Goal: Browse casually: Explore the website without a specific task or goal

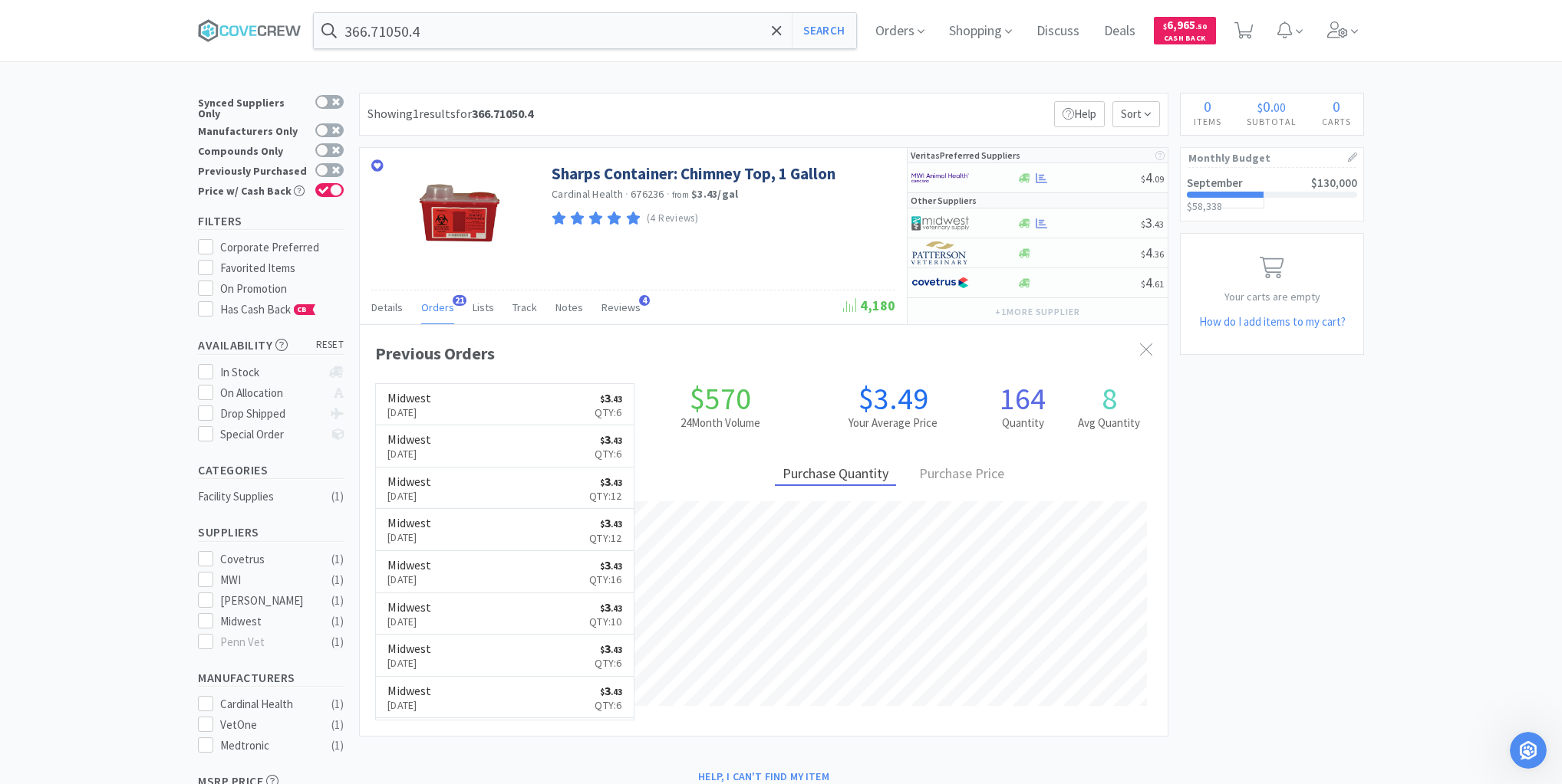
scroll to position [2, 0]
click at [246, 25] on icon at bounding box center [250, 30] width 104 height 23
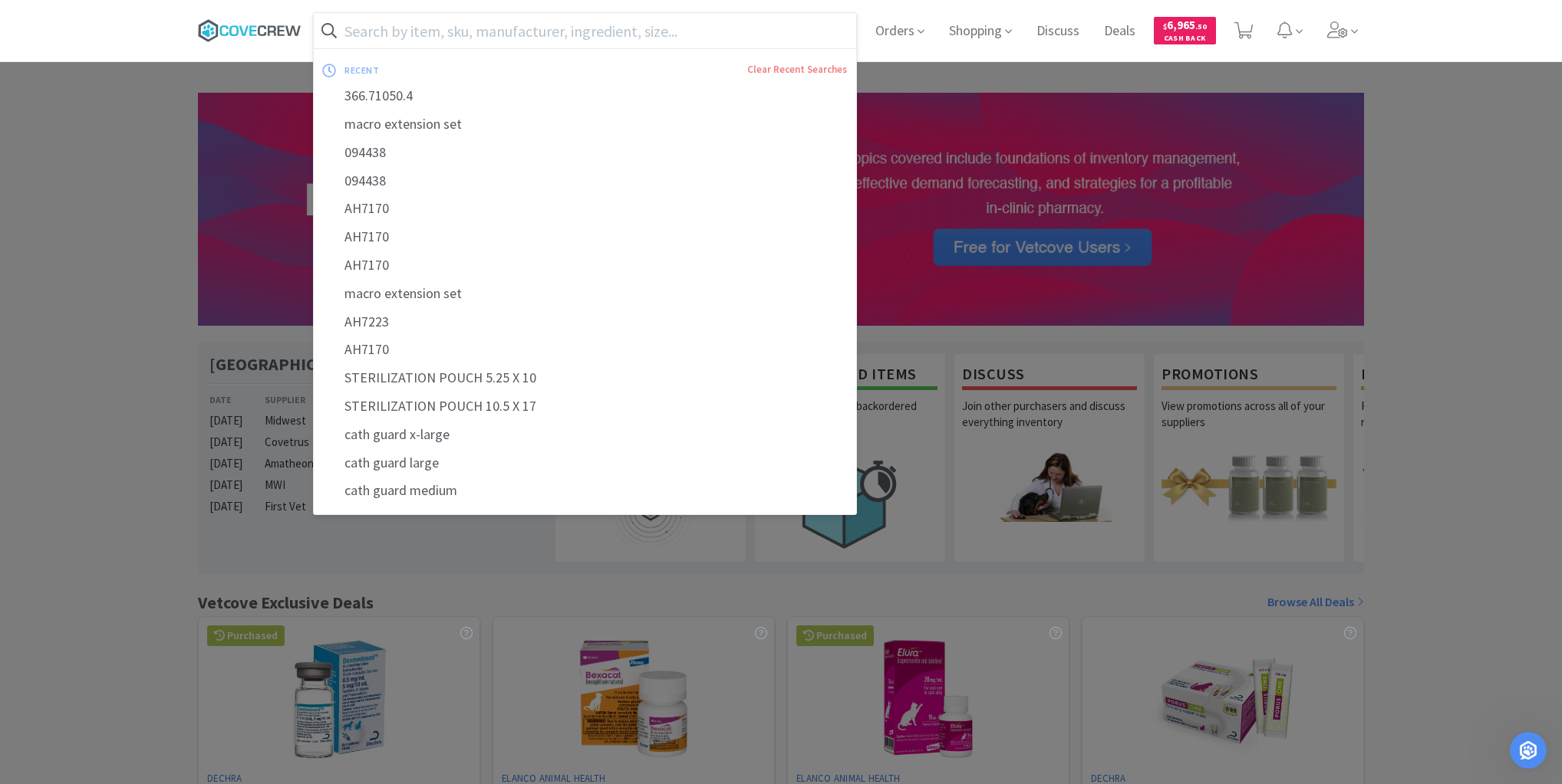
click at [267, 31] on icon at bounding box center [250, 30] width 104 height 23
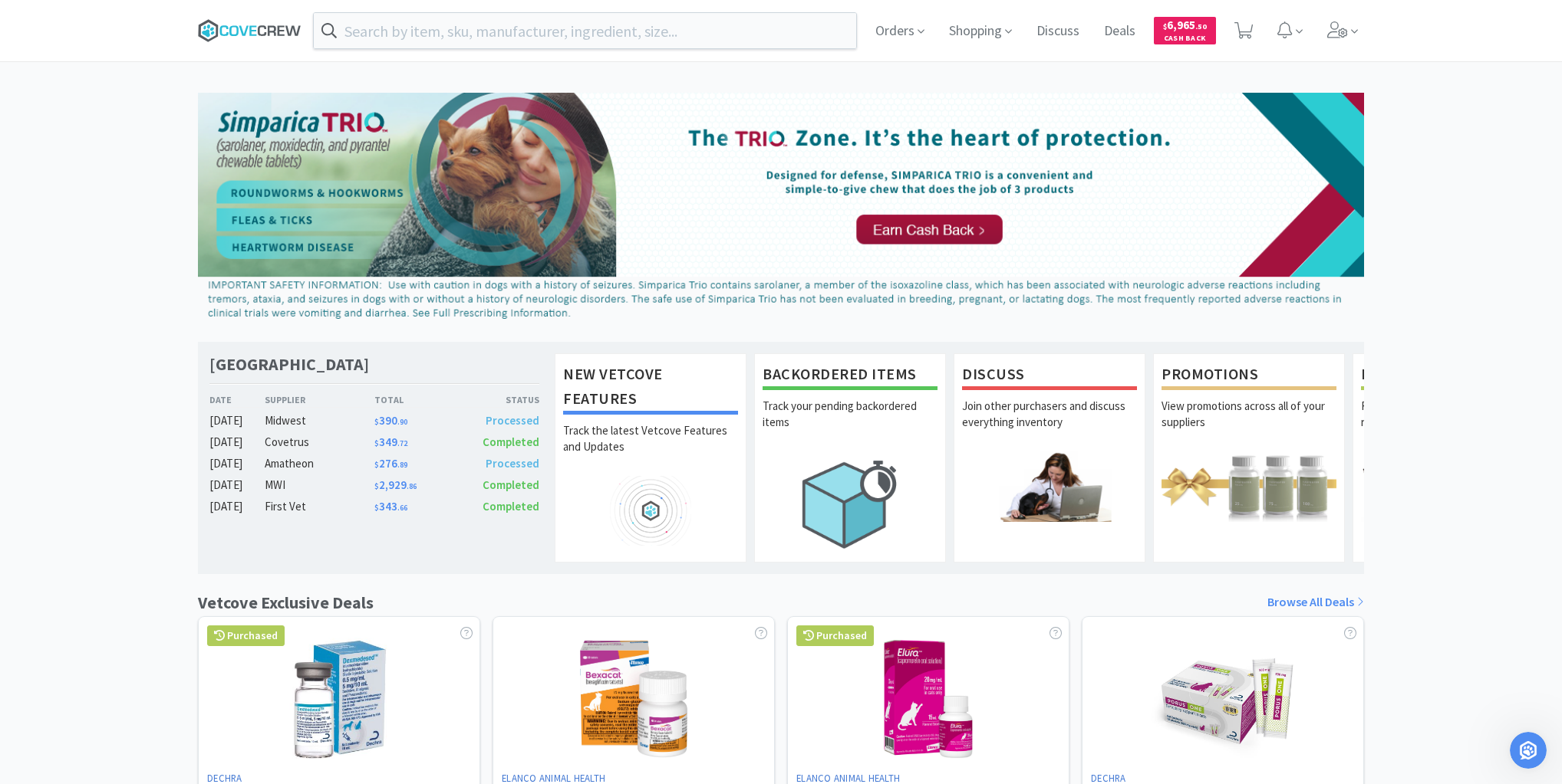
click at [274, 24] on icon at bounding box center [250, 30] width 104 height 23
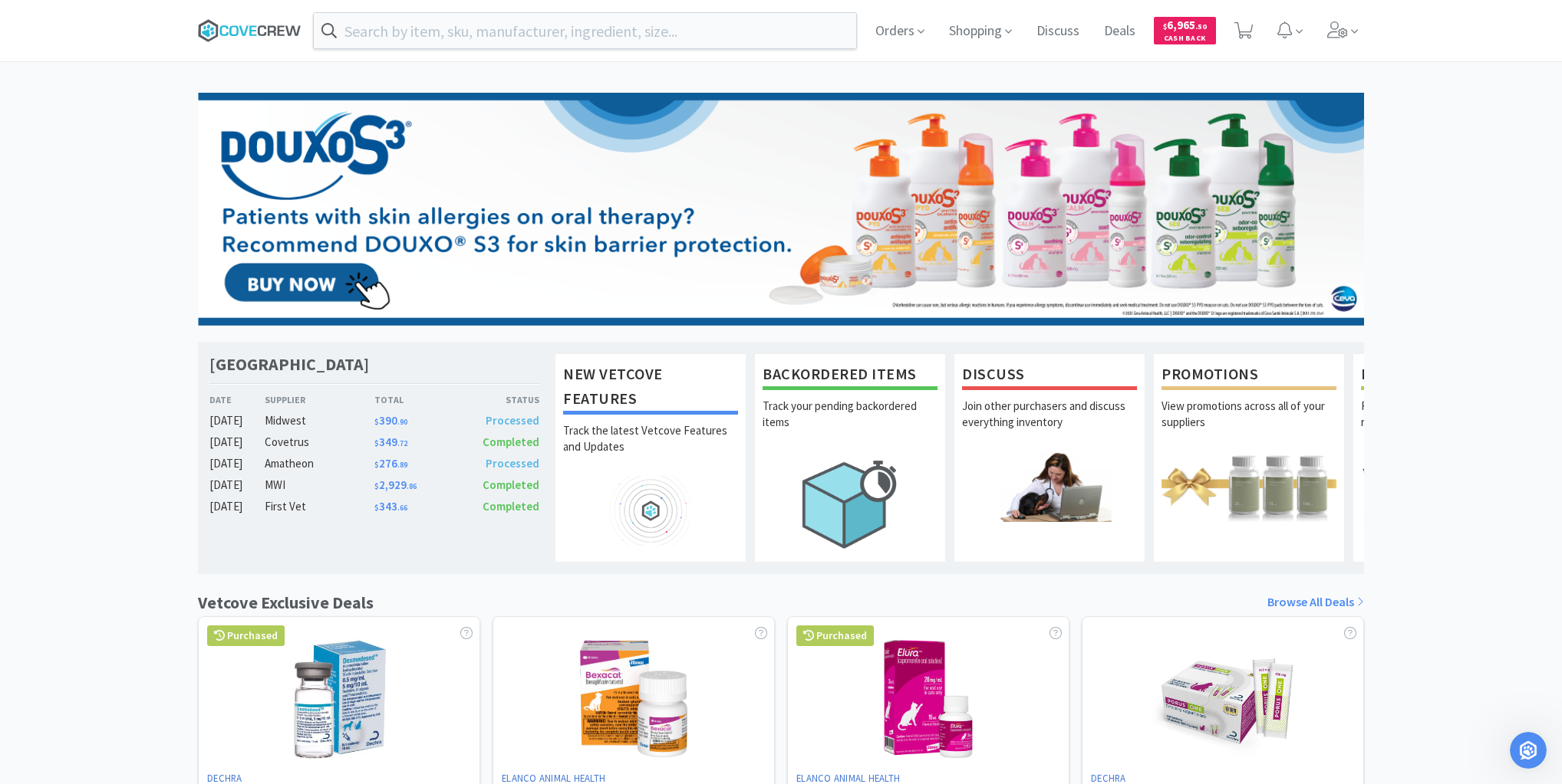
drag, startPoint x: 242, startPoint y: 24, endPoint x: 246, endPoint y: 32, distance: 8.9
click at [243, 24] on icon at bounding box center [250, 30] width 104 height 23
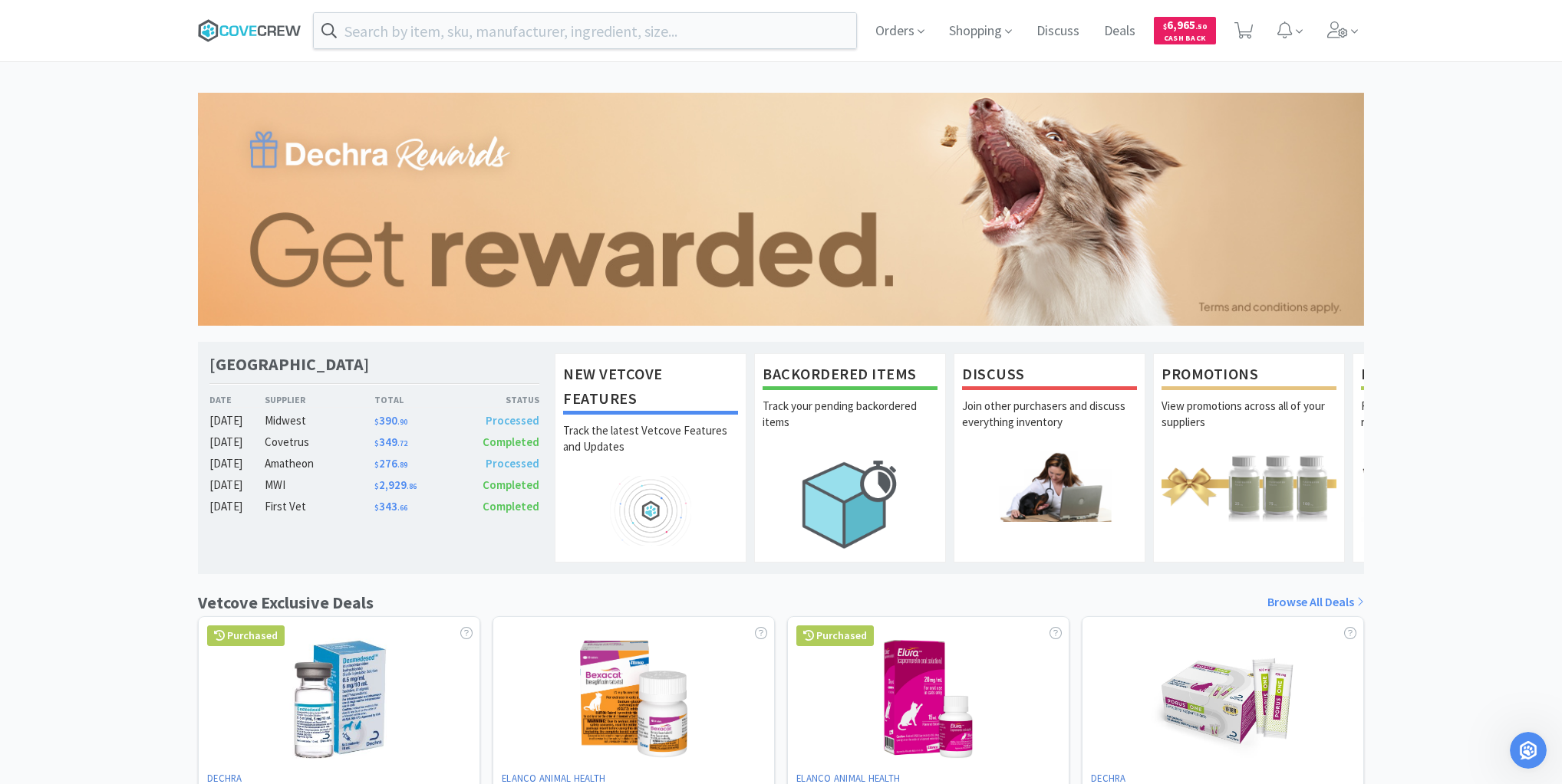
click at [267, 27] on icon at bounding box center [250, 30] width 104 height 23
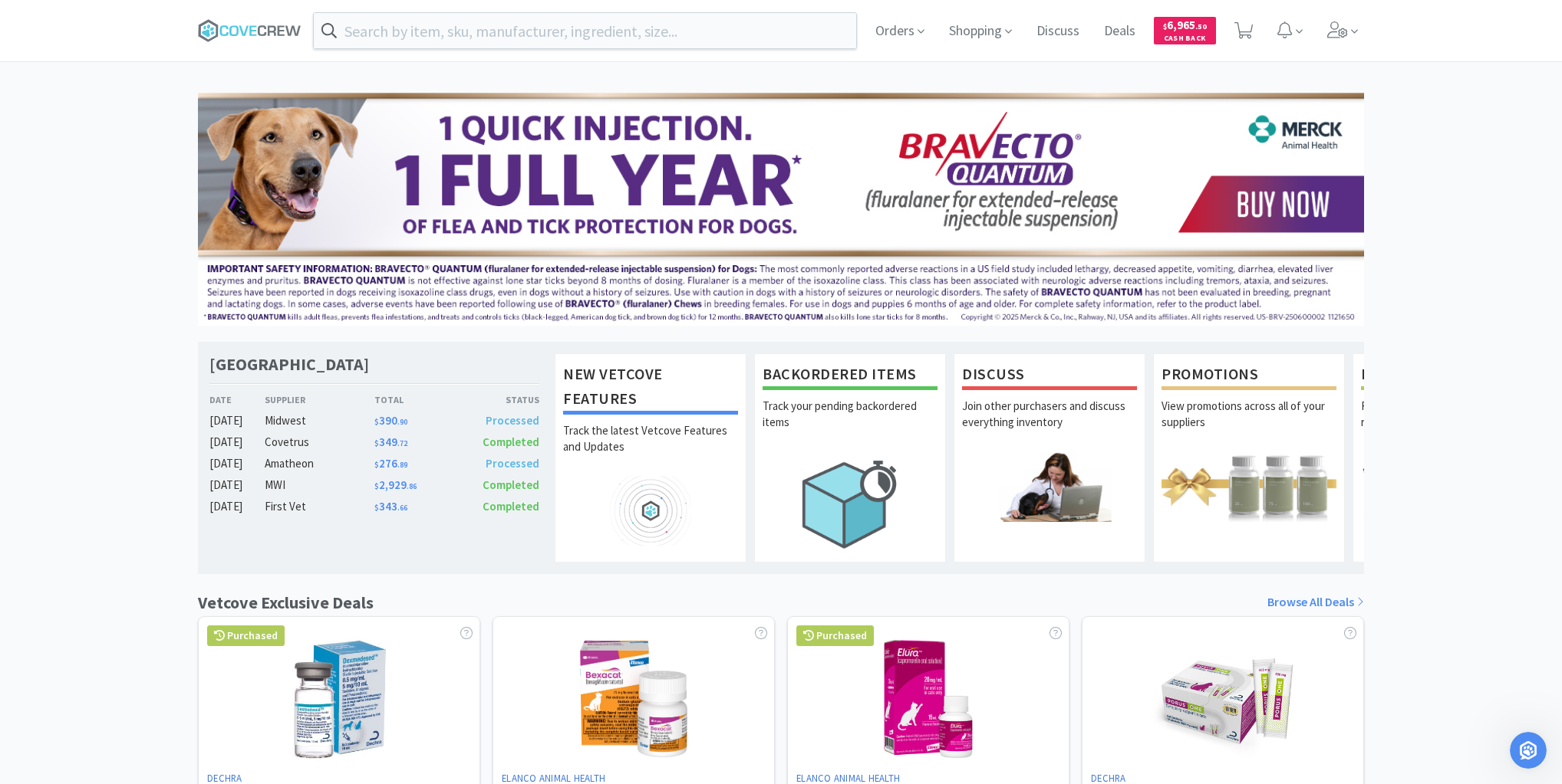
click at [83, 241] on div "[GEOGRAPHIC_DATA] Veterinary Specialty Center Date Supplier Total Status [DATE]…" at bounding box center [781, 677] width 1562 height 1168
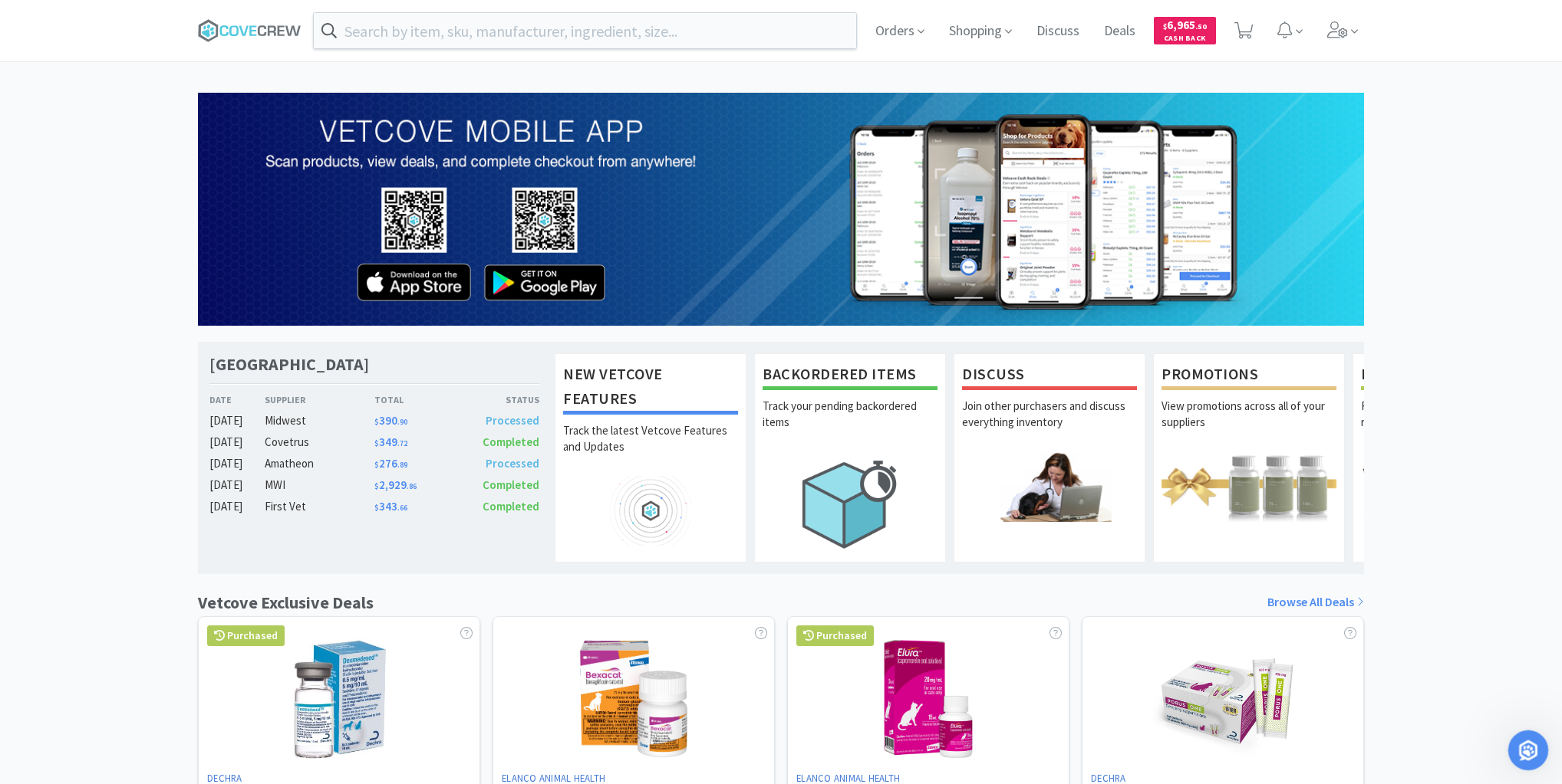
click at [1521, 749] on icon "Open Intercom Messenger" at bounding box center [1527, 749] width 25 height 25
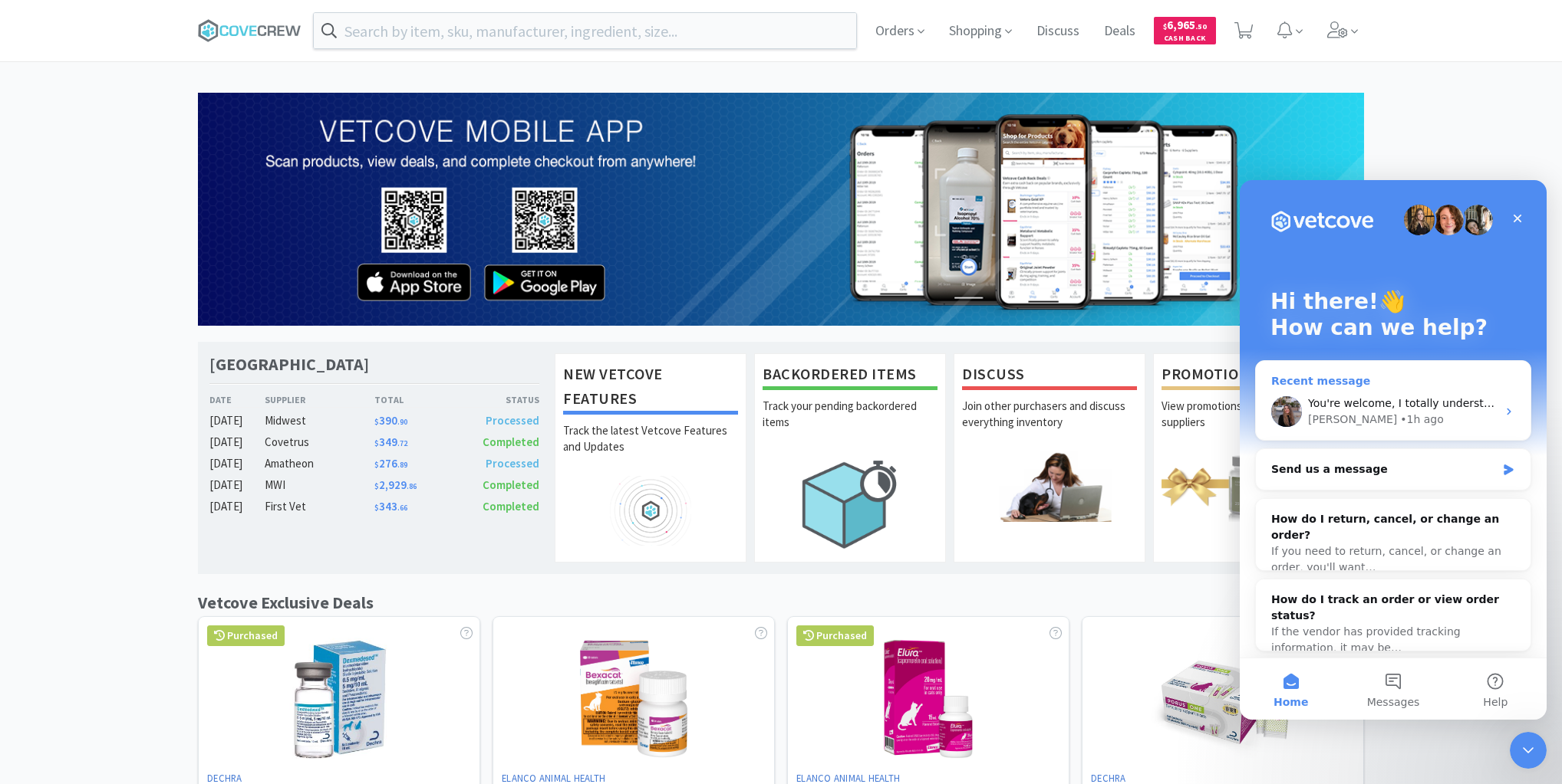
click at [1357, 396] on div "You're welcome, I totally understand!" at bounding box center [1402, 404] width 188 height 16
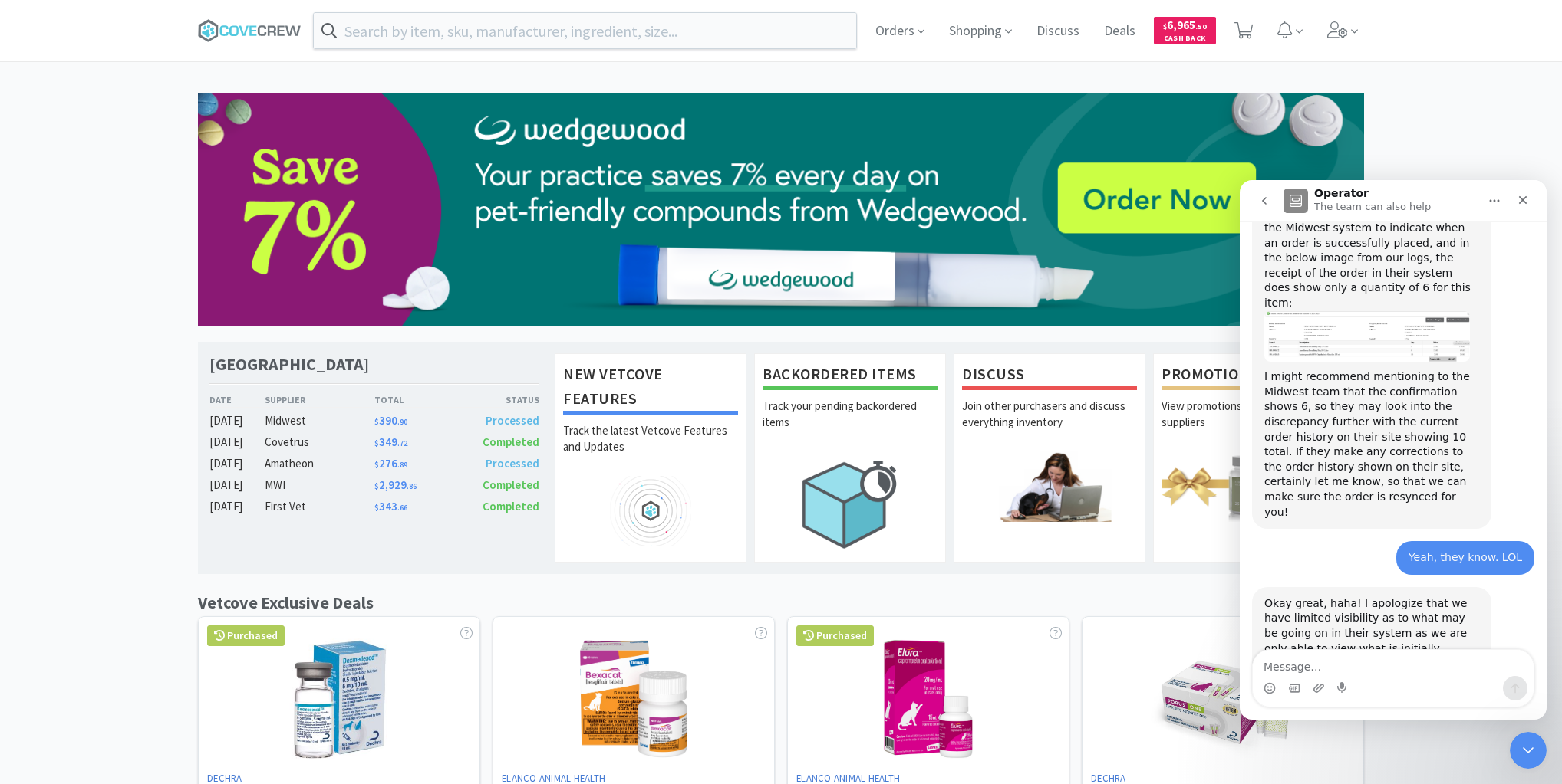
scroll to position [3147, 0]
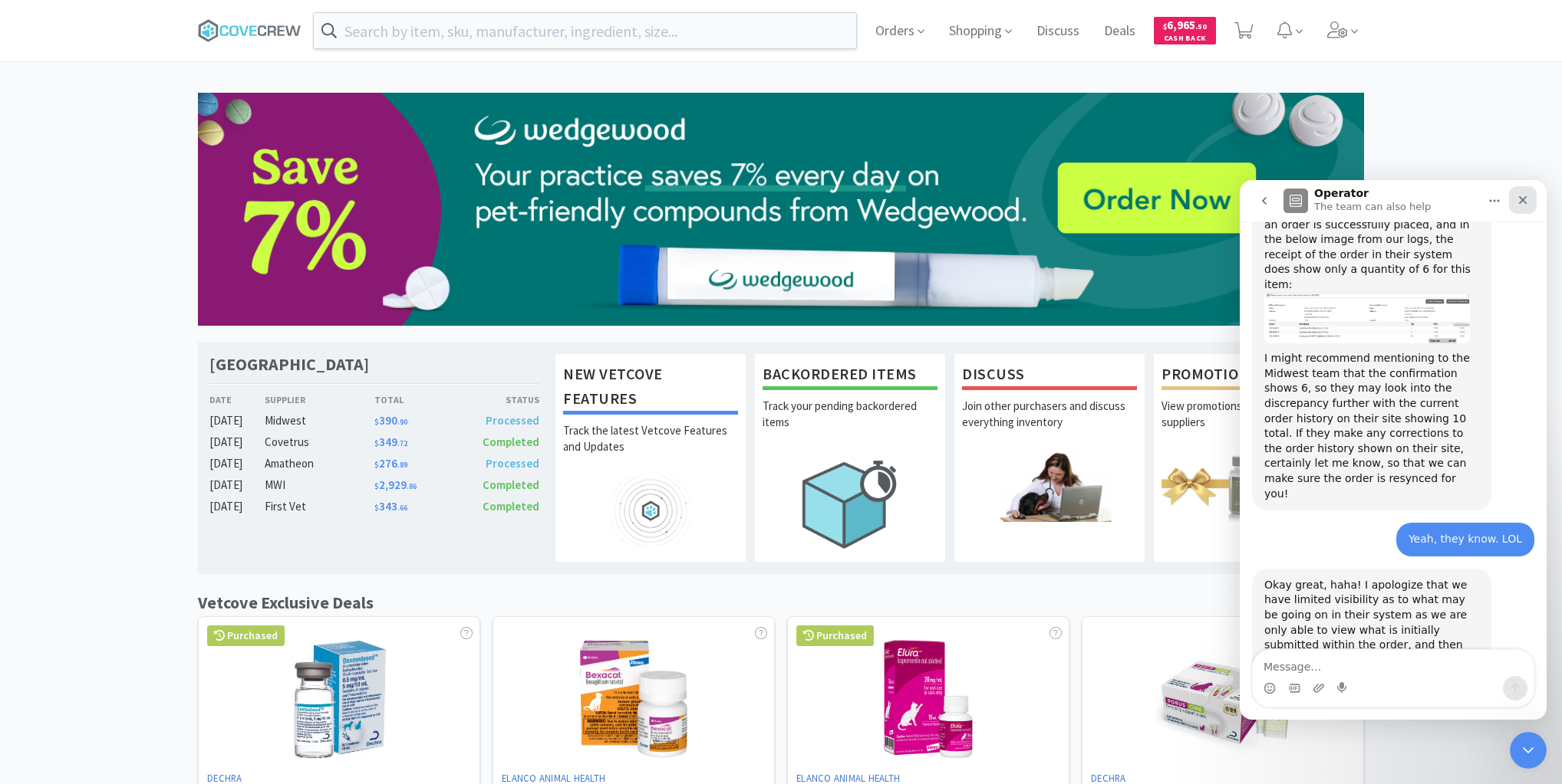
click at [1525, 199] on icon "Close" at bounding box center [1523, 200] width 13 height 13
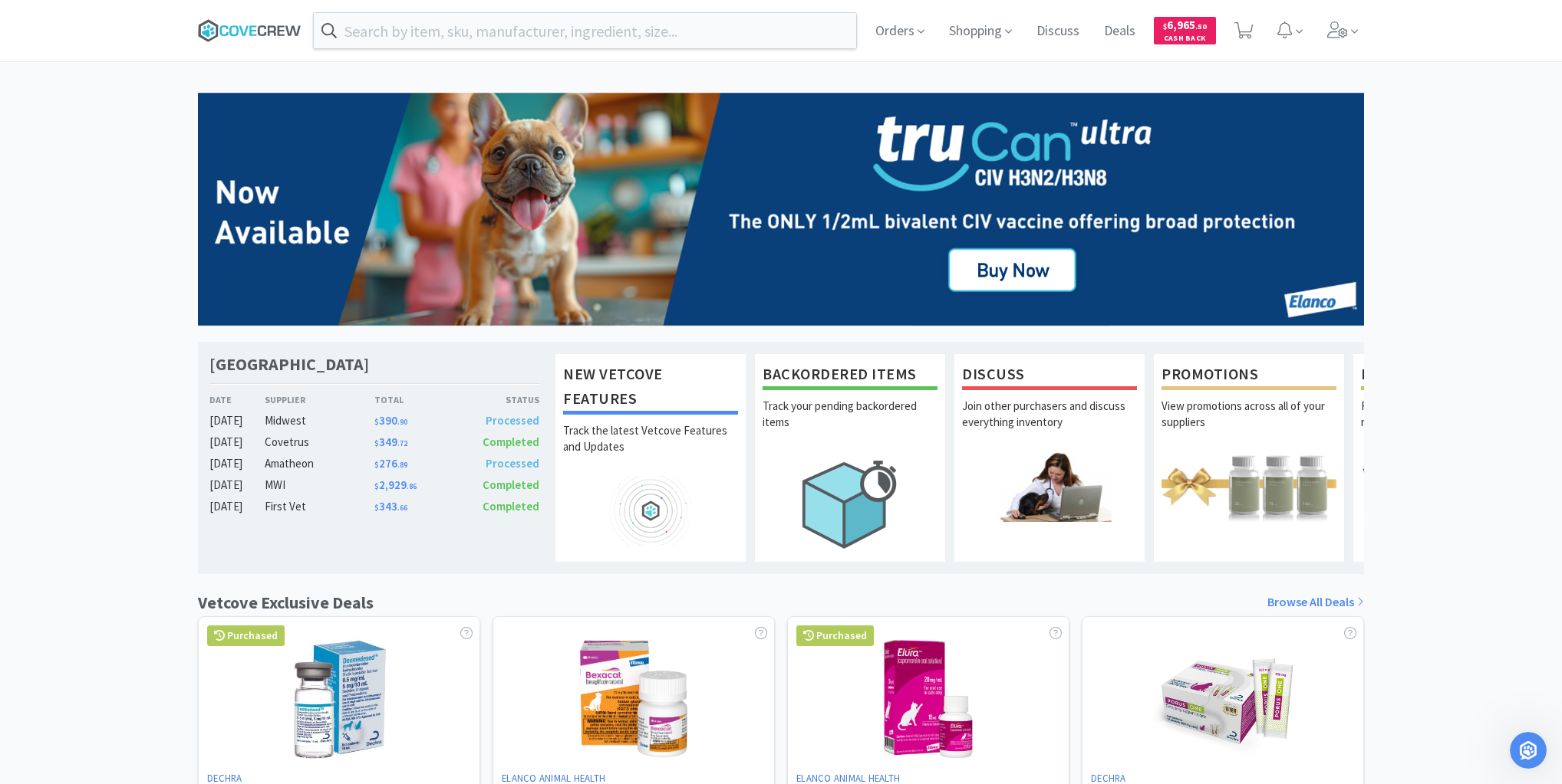
click at [250, 29] on icon at bounding box center [252, 30] width 7 height 10
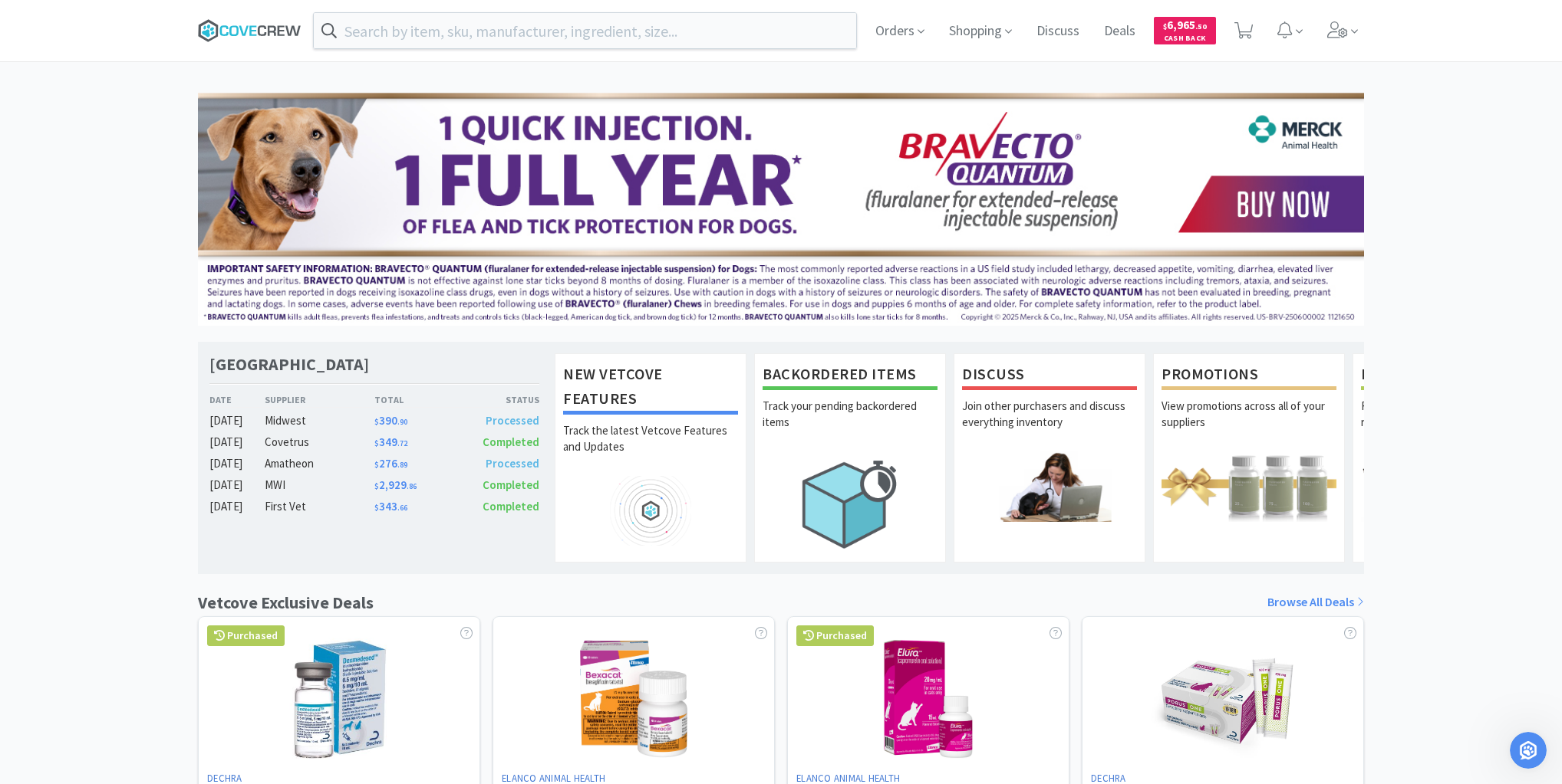
click at [250, 30] on icon at bounding box center [252, 30] width 7 height 10
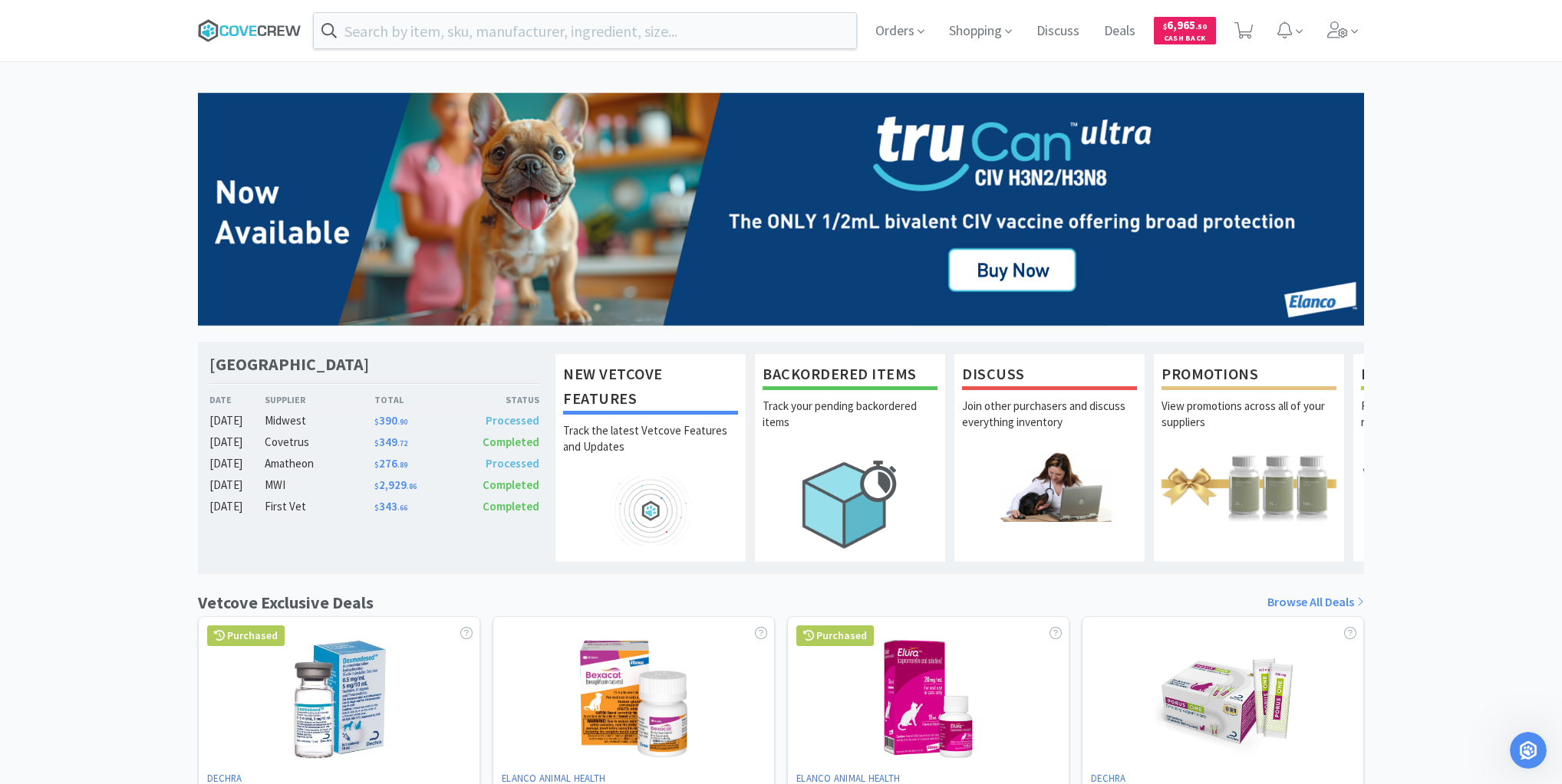
click at [283, 32] on icon at bounding box center [250, 30] width 104 height 23
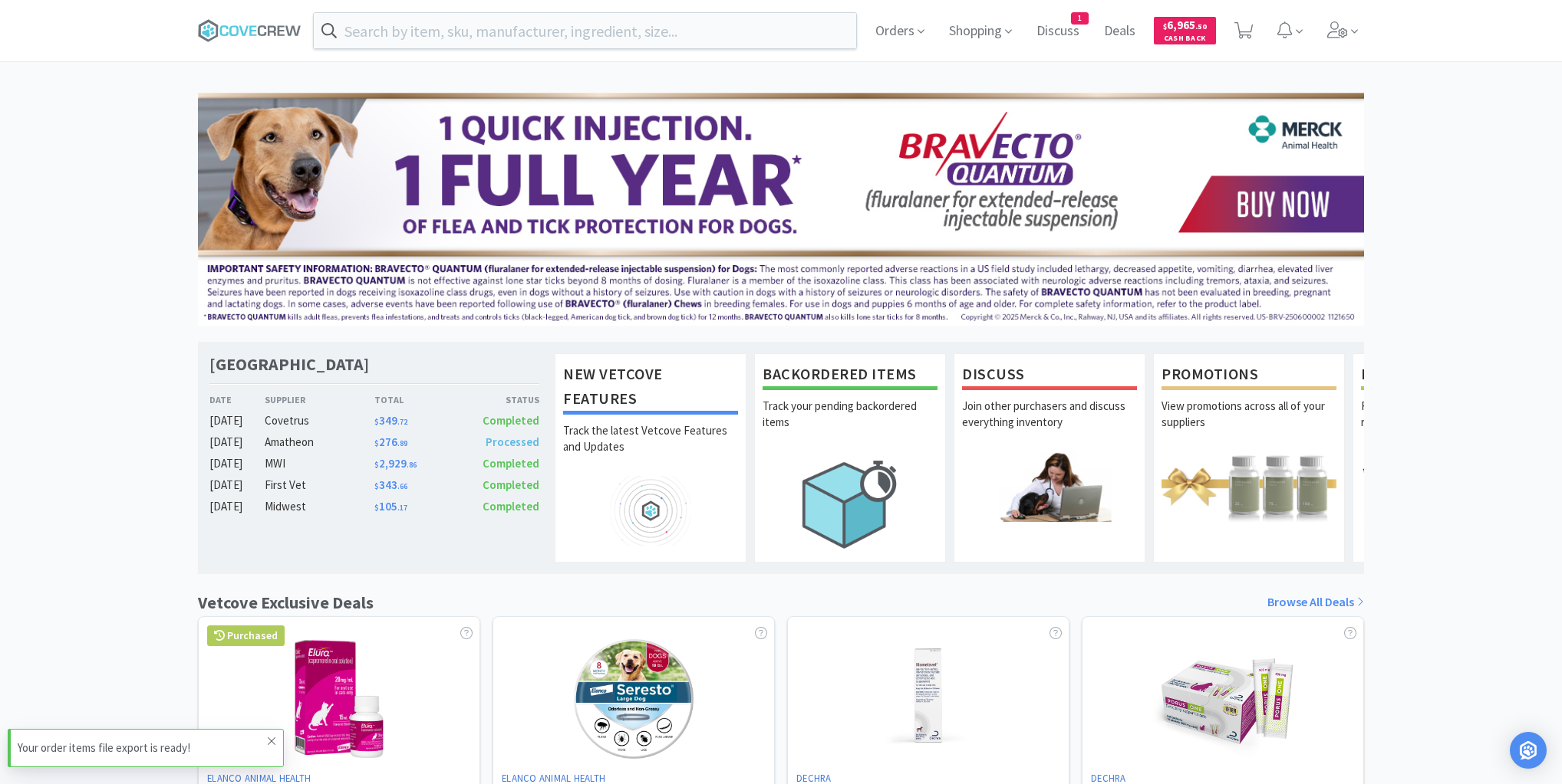
click at [275, 737] on icon at bounding box center [271, 741] width 9 height 13
